Goal: Task Accomplishment & Management: Manage account settings

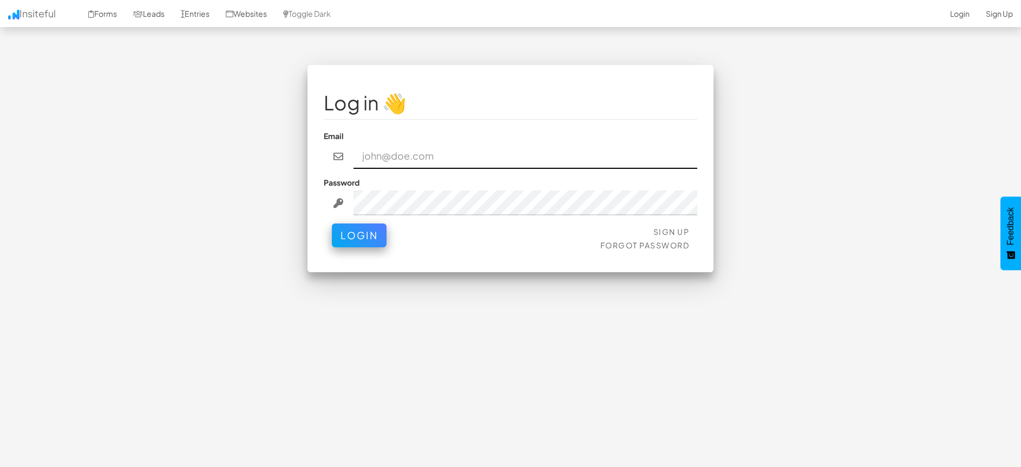
click at [438, 157] on input "email" at bounding box center [525, 156] width 344 height 25
type input "bianca@mycarespace.com.au"
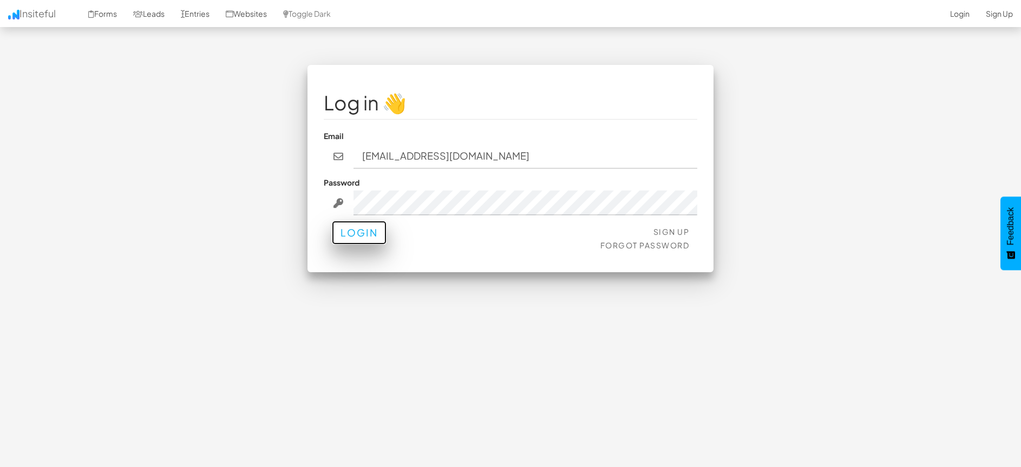
click at [361, 233] on button "Login" at bounding box center [359, 233] width 55 height 24
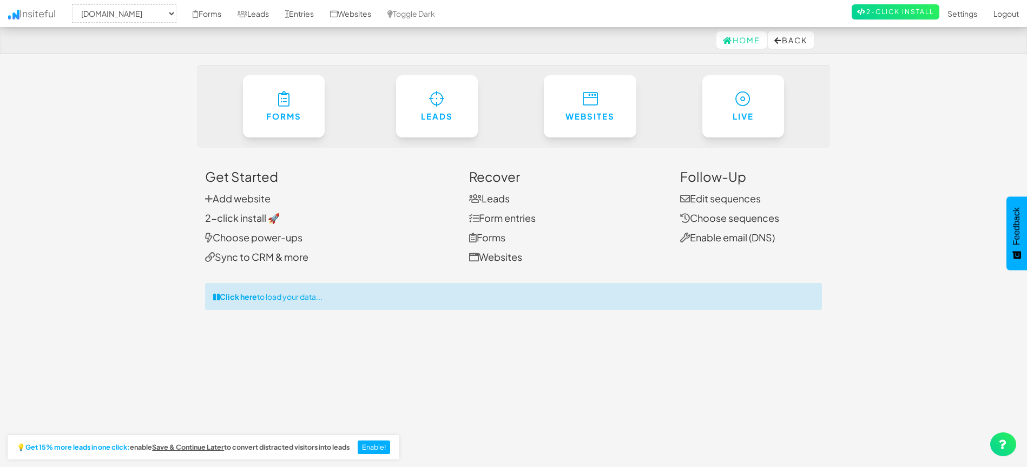
select select "1039"
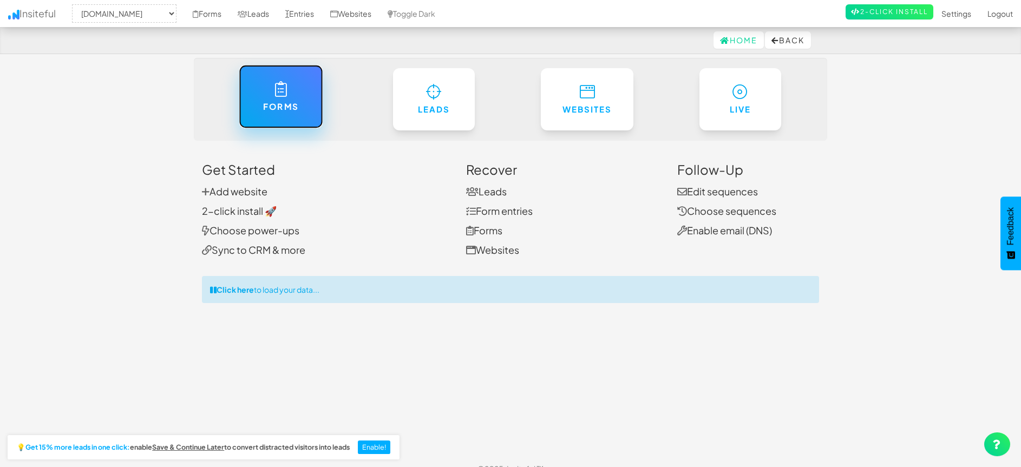
click at [281, 105] on h6 "Forms" at bounding box center [281, 106] width 40 height 9
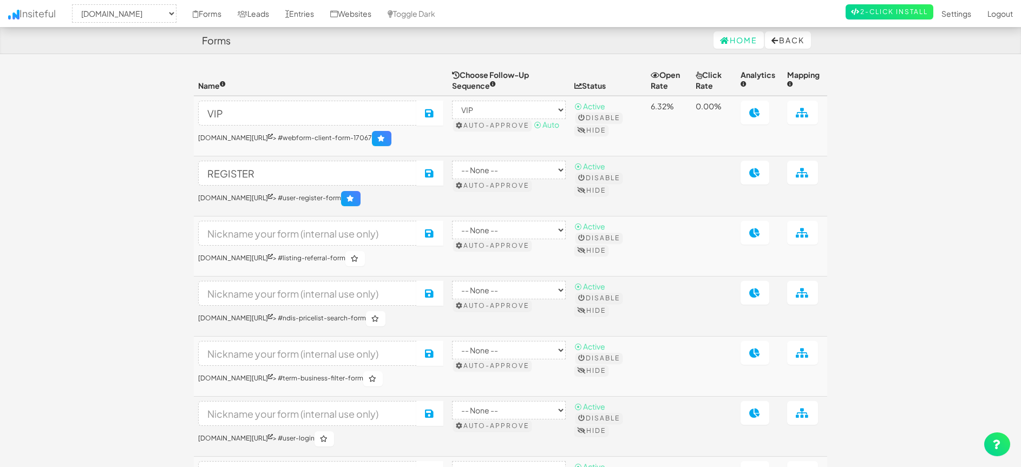
select select "1039"
select select "446"
